Goal: Download file/media

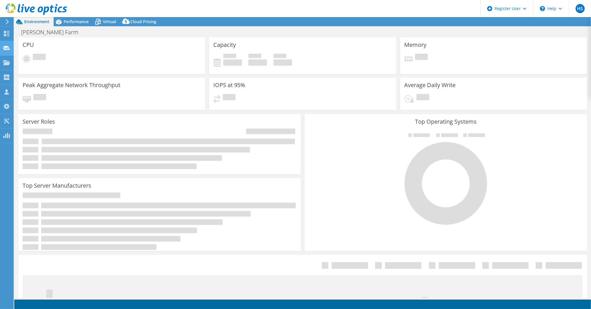
select select "Tokyo"
select select "JPY"
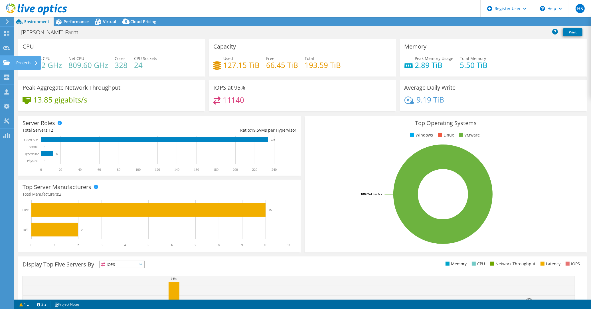
click at [3, 79] on div at bounding box center [6, 78] width 7 height 6
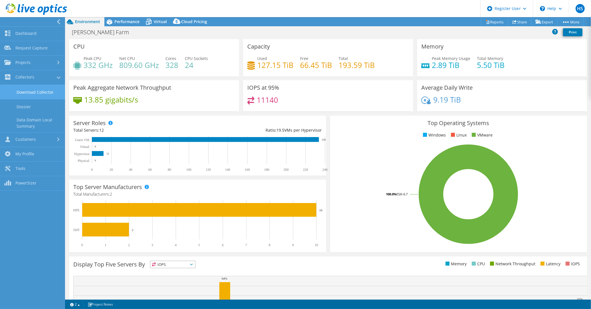
click at [53, 92] on link "Download Collector" at bounding box center [32, 92] width 65 height 15
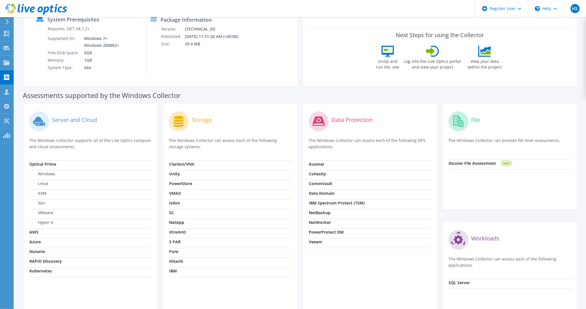
scroll to position [84, 0]
click at [182, 116] on icon at bounding box center [179, 121] width 10 height 11
click at [201, 117] on div "Storage" at bounding box center [230, 122] width 123 height 24
